Goal: Check status: Check status

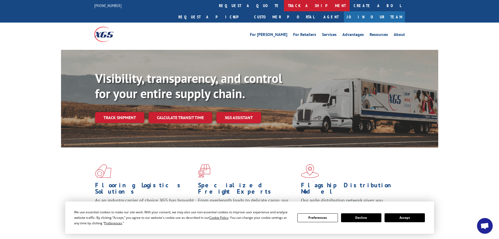
click at [284, 6] on link "track a shipment" at bounding box center [317, 5] width 66 height 11
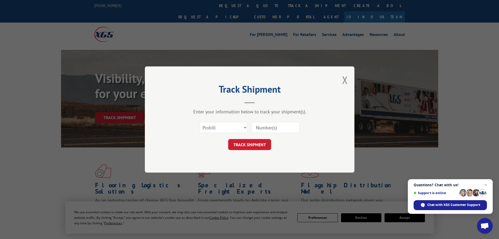
click at [221, 121] on div "Select category... Probill BOL PO" at bounding box center [249, 127] width 157 height 17
click at [211, 126] on select "Select category... Probill BOL PO" at bounding box center [223, 127] width 48 height 11
select select "po"
click at [199, 122] on select "Select category... Probill BOL PO" at bounding box center [223, 127] width 48 height 11
paste input "29549486"
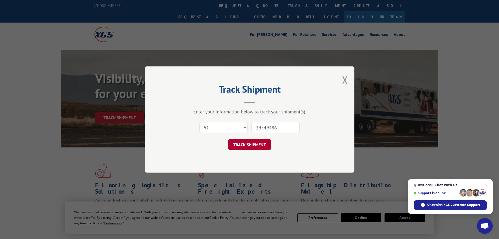
type input "29549486"
click at [243, 145] on button "TRACK SHIPMENT" at bounding box center [249, 144] width 43 height 11
